Goal: Task Accomplishment & Management: Use online tool/utility

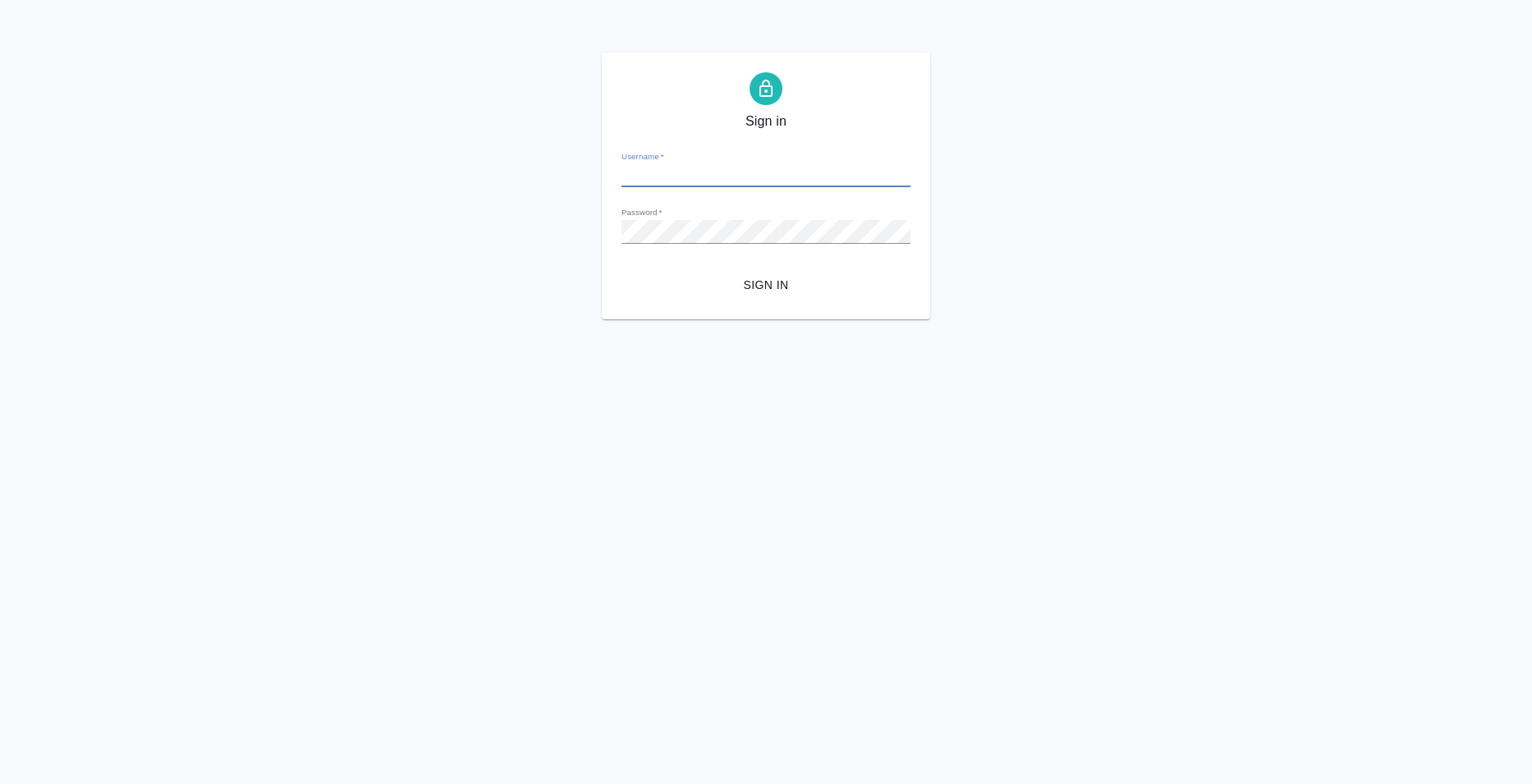
type input "[EMAIL_ADDRESS][DOMAIN_NAME]"
click at [797, 291] on span "Sign in" at bounding box center [766, 285] width 263 height 21
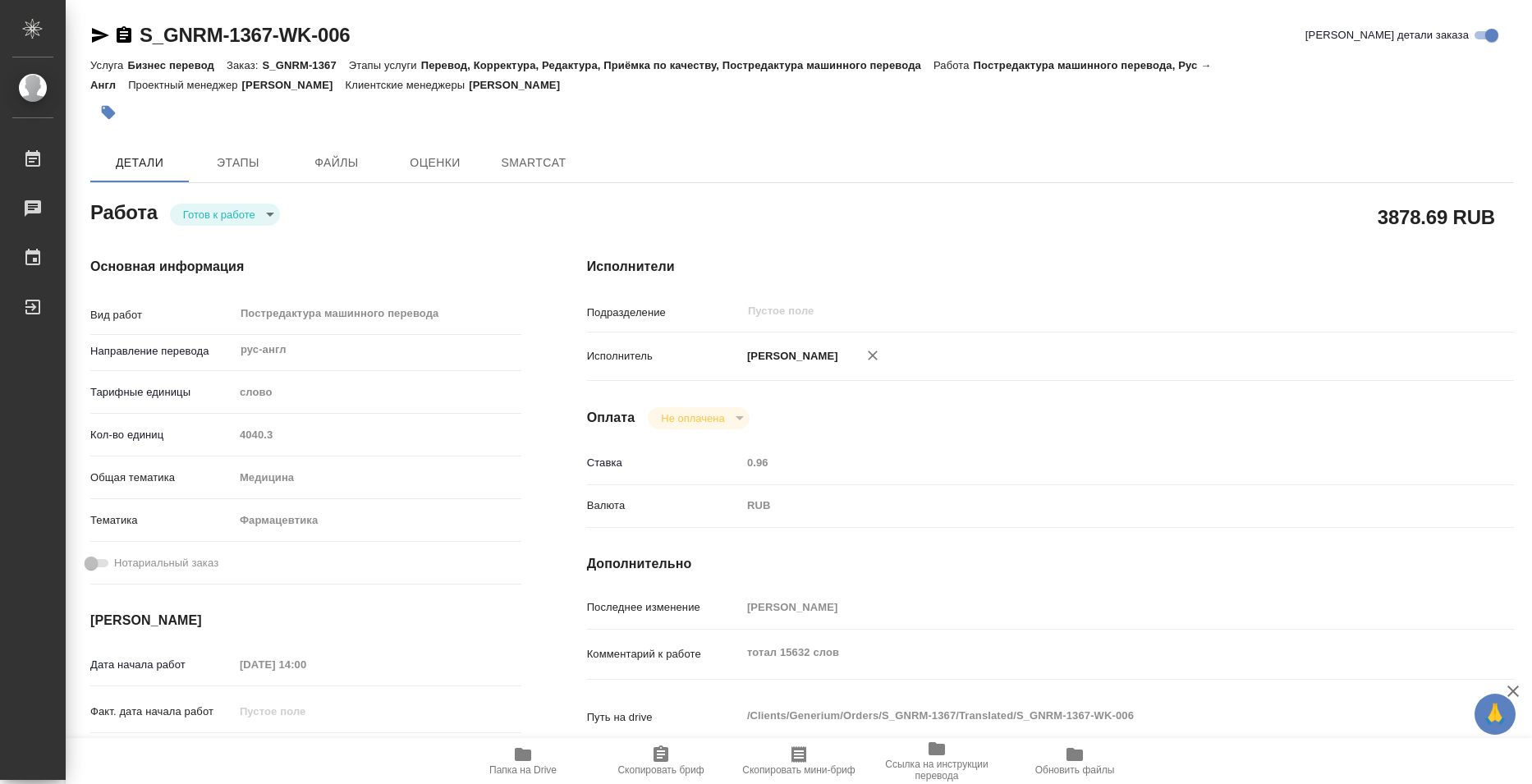
type textarea "x"
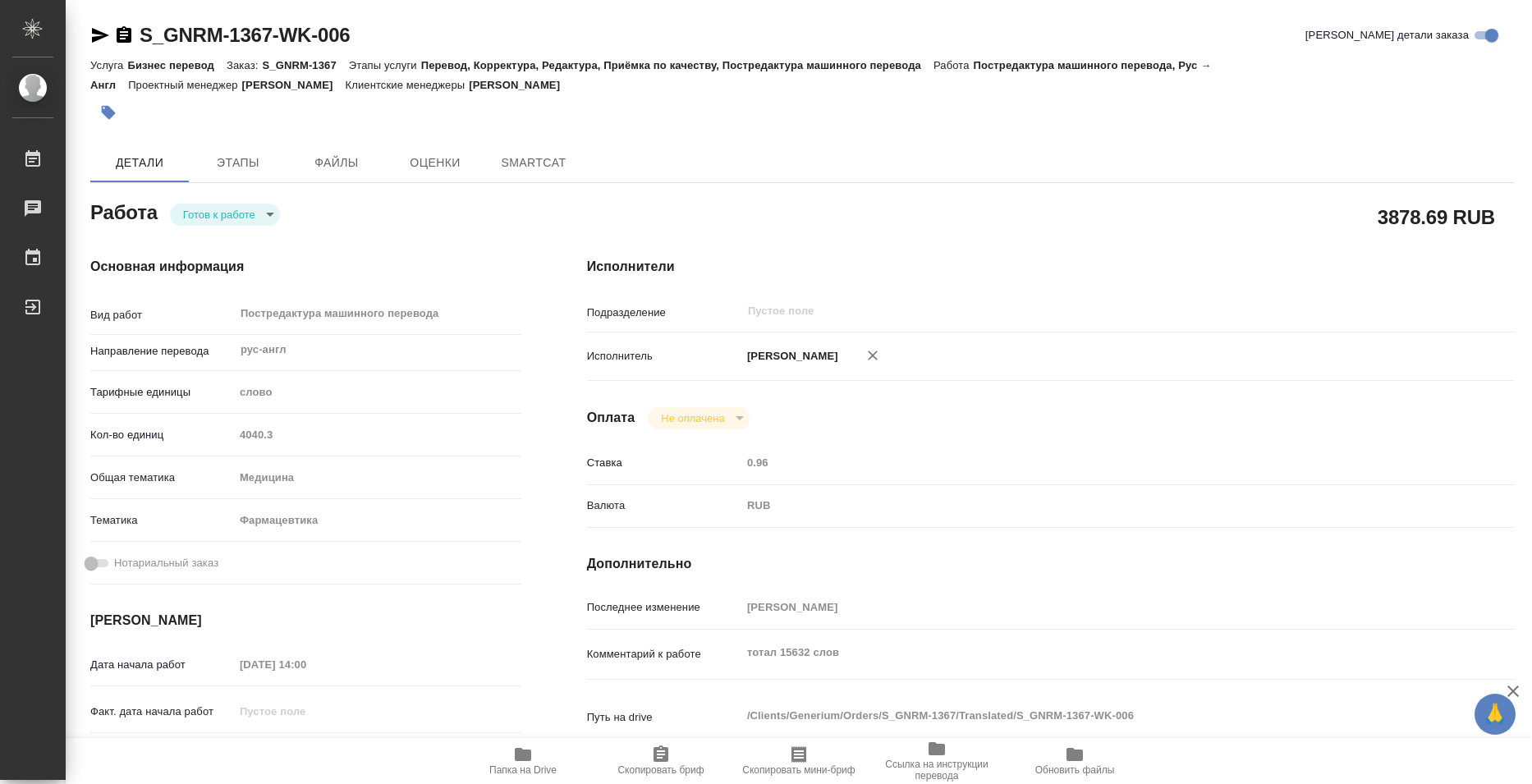
type textarea "x"
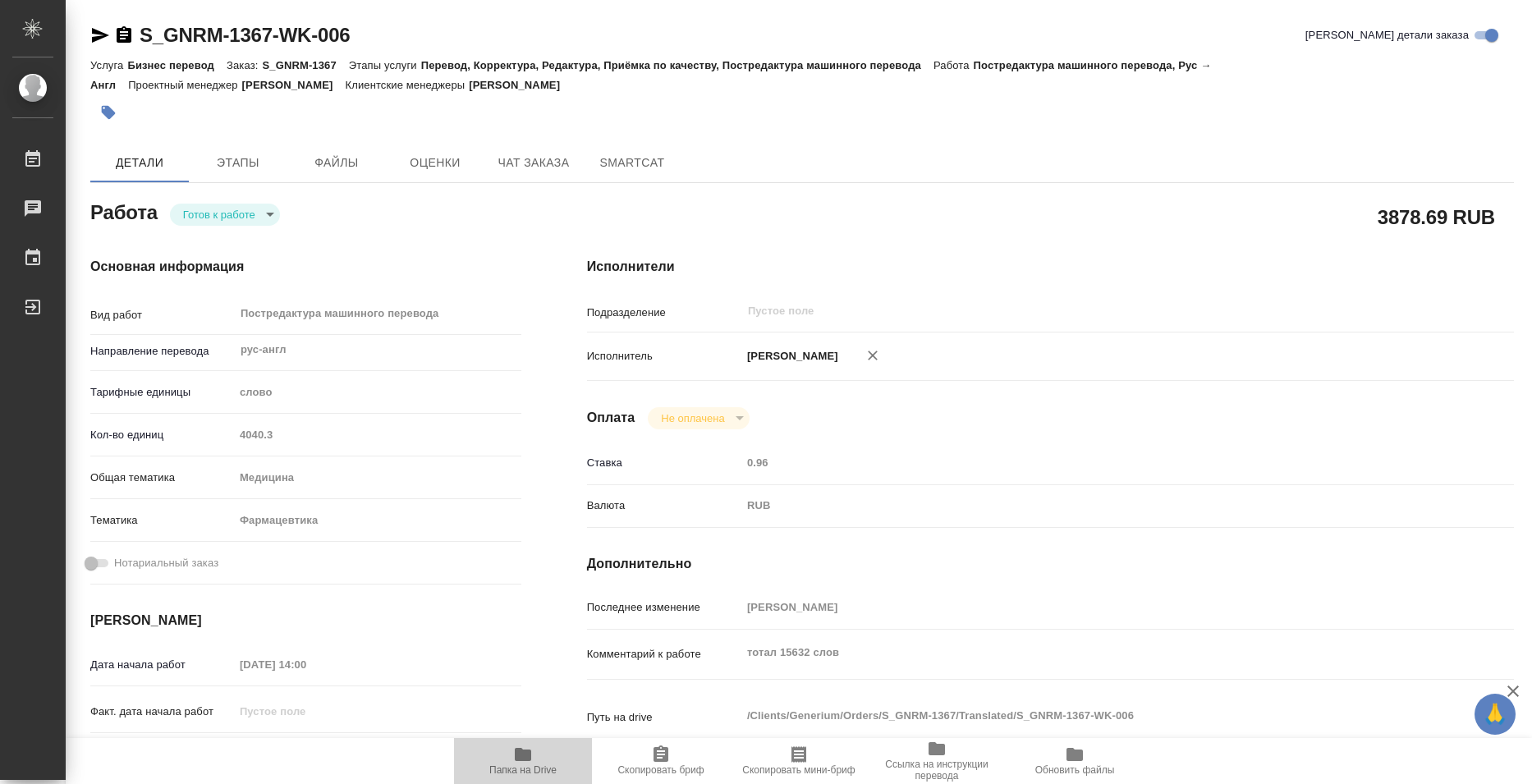
click at [547, 764] on span "Папка на Drive" at bounding box center [523, 769] width 67 height 12
type textarea "x"
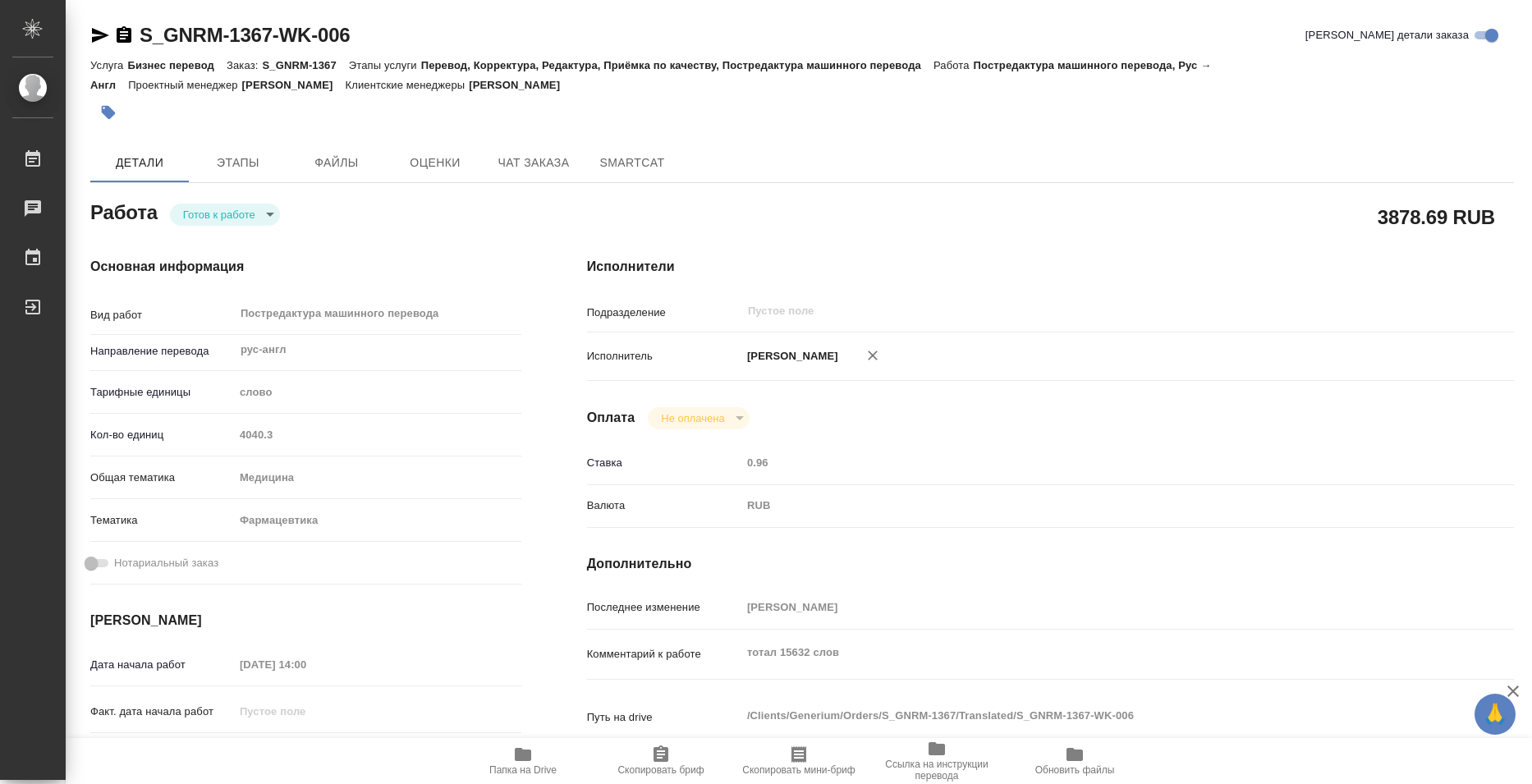
type textarea "x"
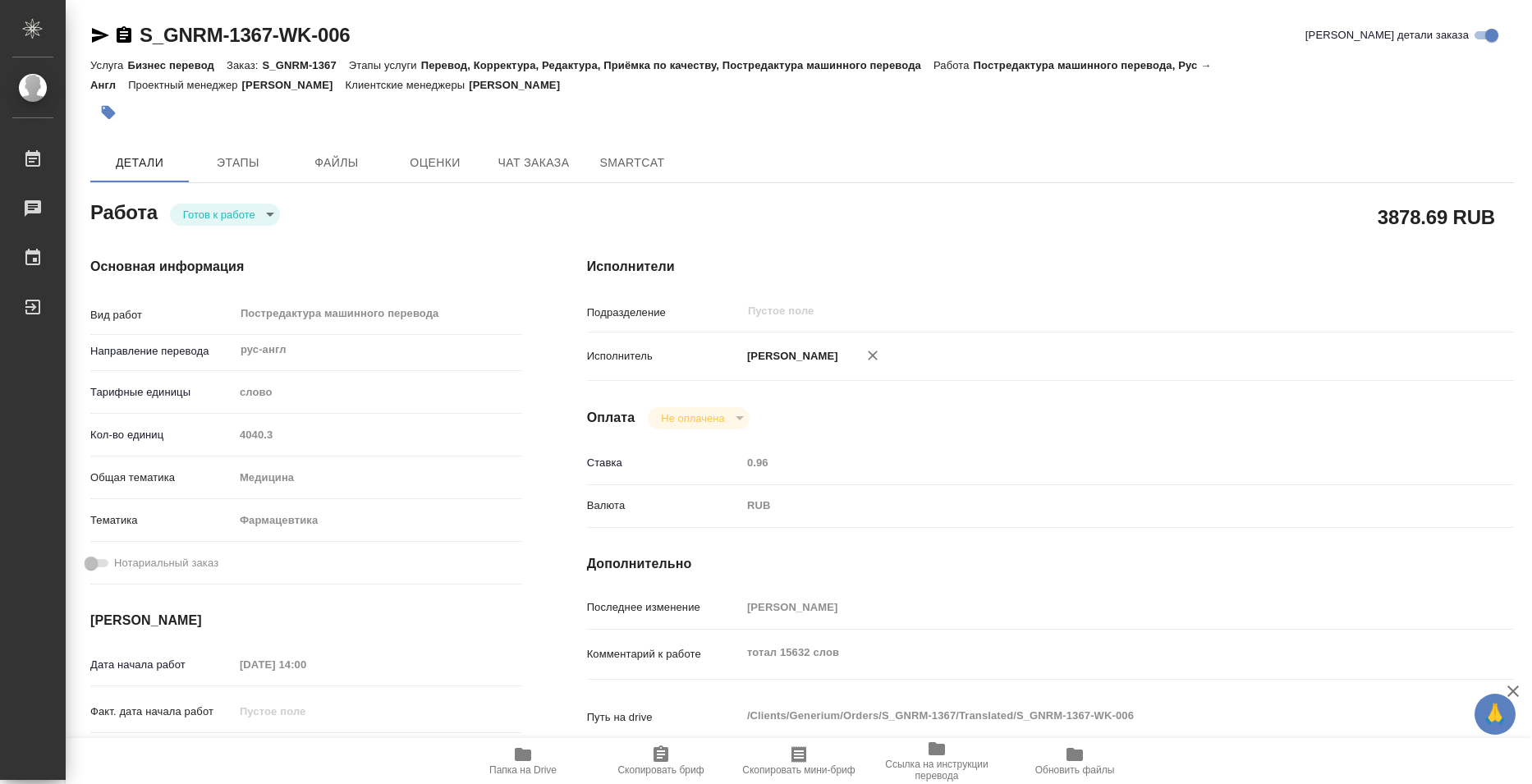
type textarea "x"
